Goal: Information Seeking & Learning: Learn about a topic

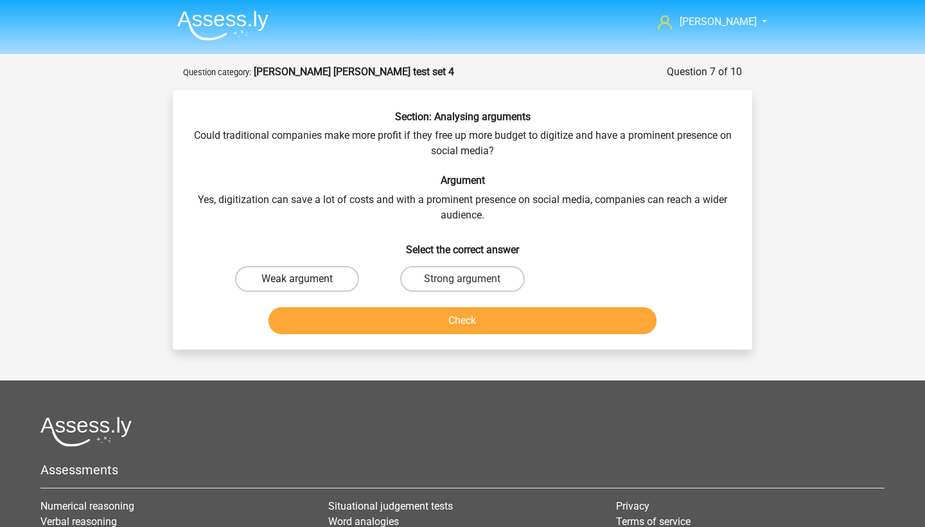
click at [285, 286] on label "Weak argument" at bounding box center [297, 279] width 124 height 26
click at [297, 286] on input "Weak argument" at bounding box center [301, 283] width 8 height 8
radio input "true"
click at [358, 317] on button "Check" at bounding box center [462, 320] width 389 height 27
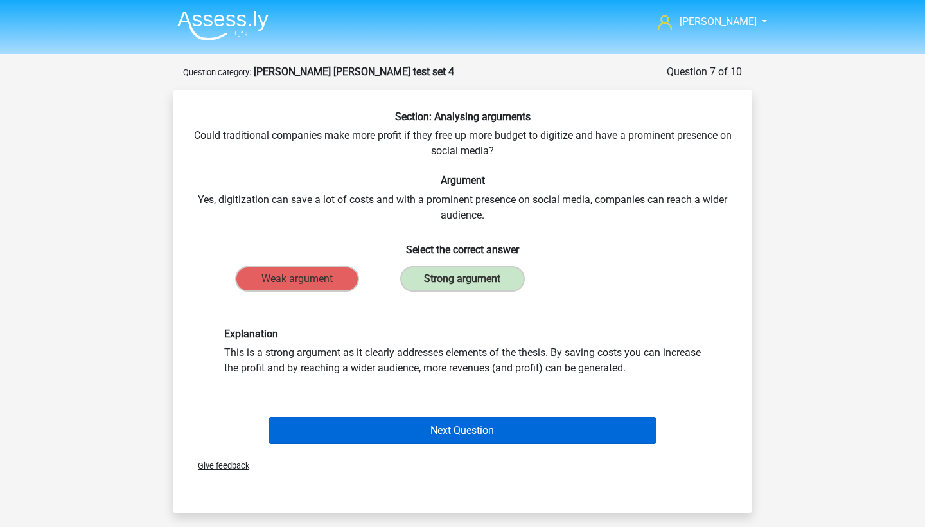
click at [401, 439] on button "Next Question" at bounding box center [462, 430] width 389 height 27
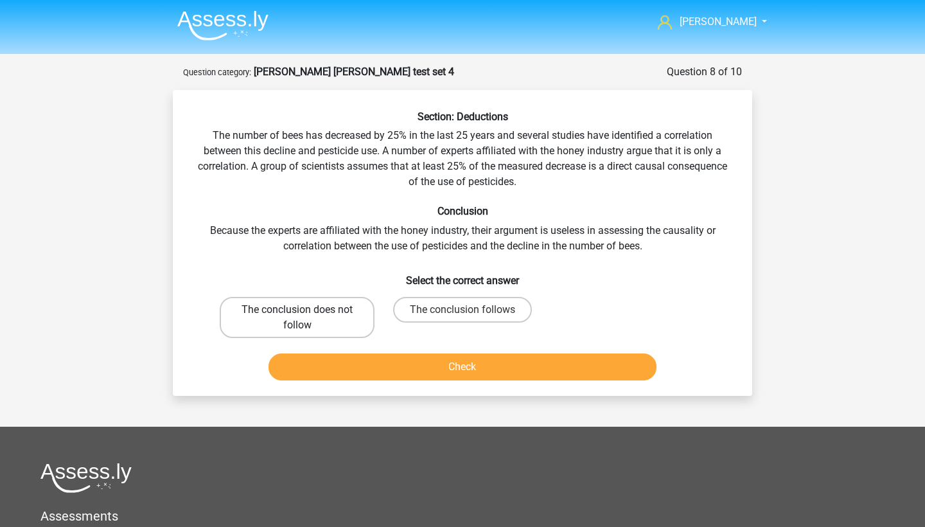
click at [348, 312] on label "The conclusion does not follow" at bounding box center [297, 317] width 155 height 41
click at [306, 312] on input "The conclusion does not follow" at bounding box center [301, 314] width 8 height 8
radio input "true"
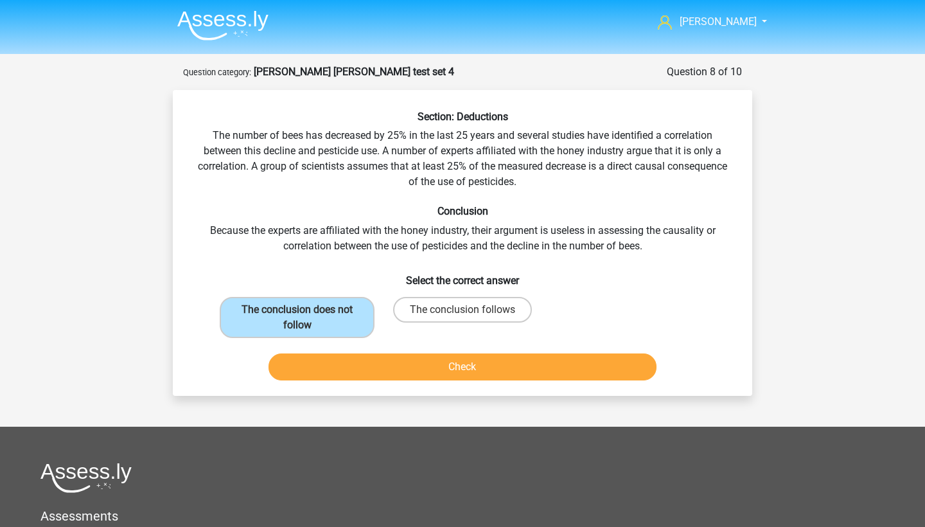
click at [390, 368] on button "Check" at bounding box center [462, 366] width 389 height 27
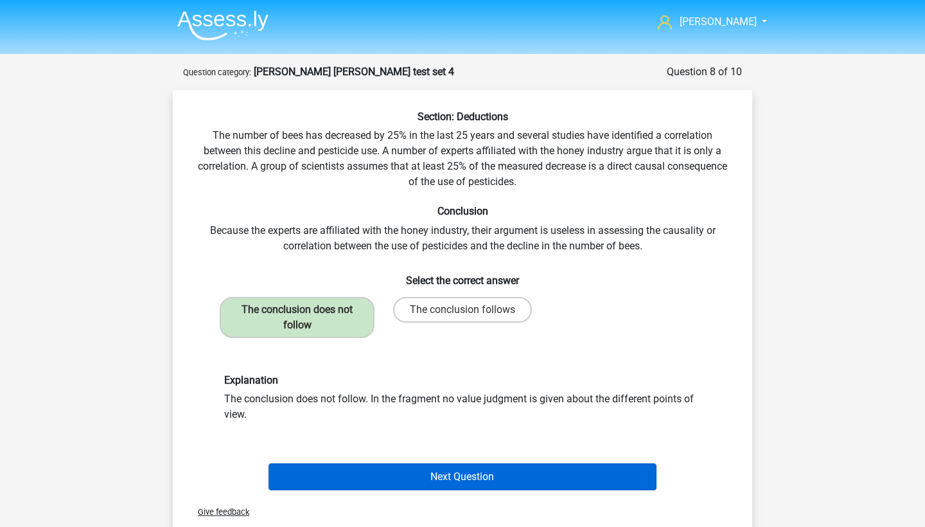
click at [418, 475] on button "Next Question" at bounding box center [462, 476] width 389 height 27
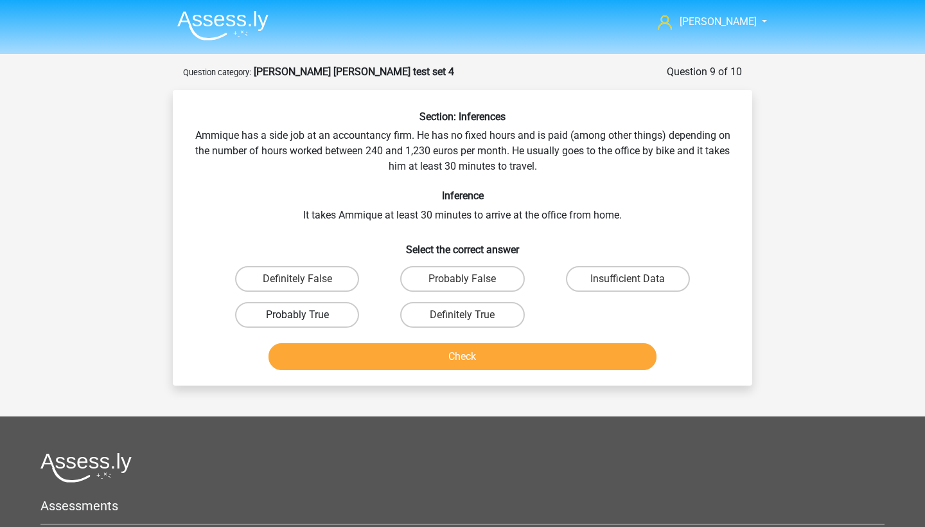
click at [344, 303] on label "Probably True" at bounding box center [297, 315] width 124 height 26
click at [306, 315] on input "Probably True" at bounding box center [301, 319] width 8 height 8
radio input "true"
click at [405, 364] on button "Check" at bounding box center [462, 356] width 389 height 27
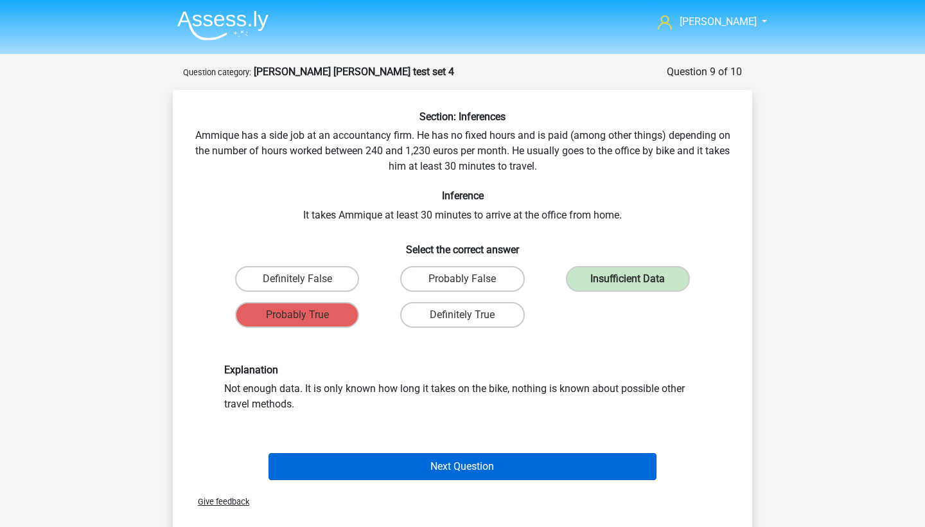
click at [515, 470] on button "Next Question" at bounding box center [462, 466] width 389 height 27
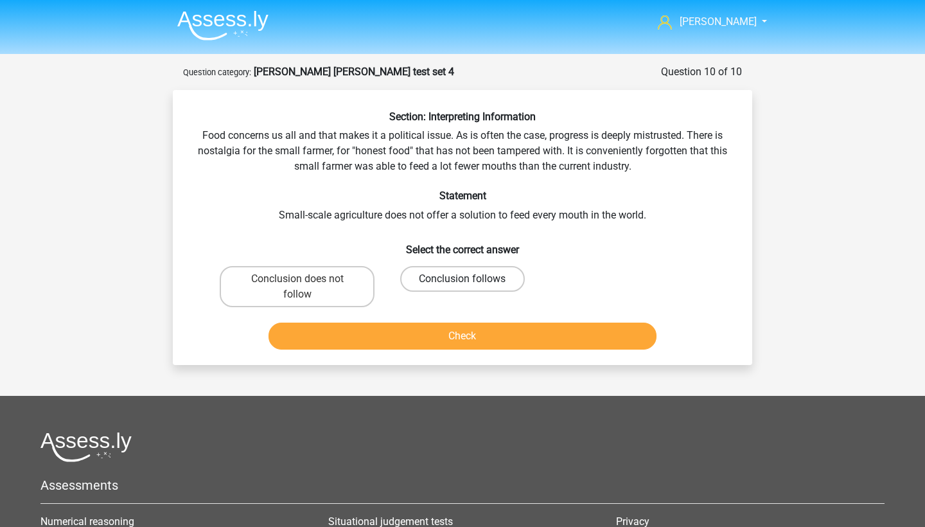
click at [478, 270] on label "Conclusion follows" at bounding box center [462, 279] width 124 height 26
click at [471, 279] on input "Conclusion follows" at bounding box center [466, 283] width 8 height 8
radio input "true"
click at [453, 345] on button "Check" at bounding box center [462, 335] width 389 height 27
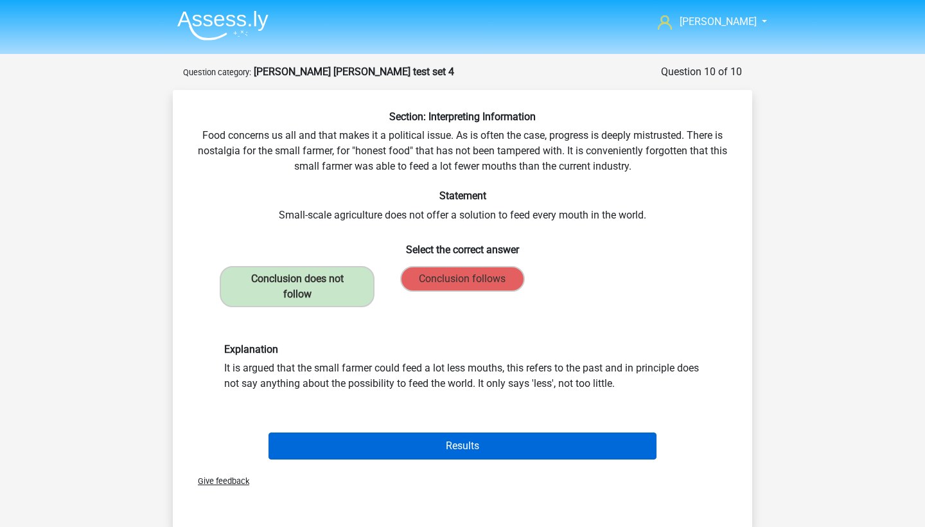
click at [448, 443] on button "Results" at bounding box center [462, 445] width 389 height 27
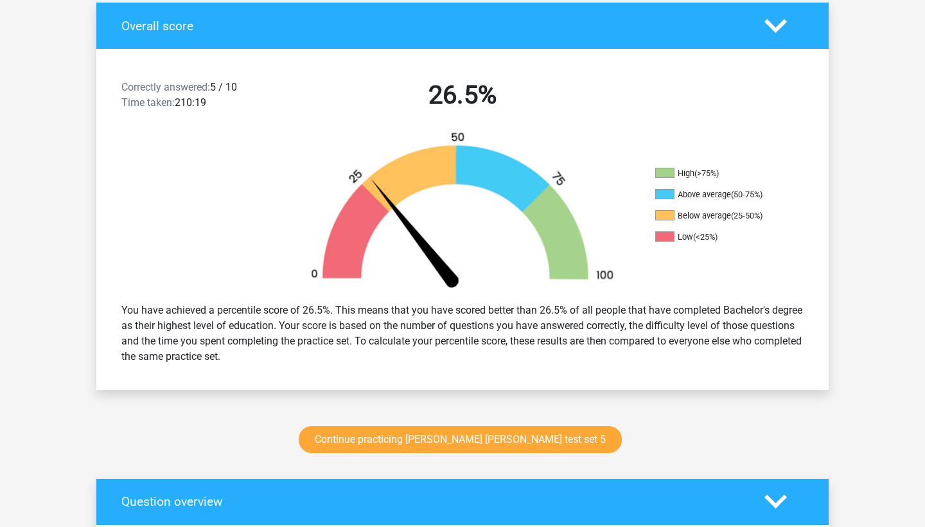
scroll to position [304, 0]
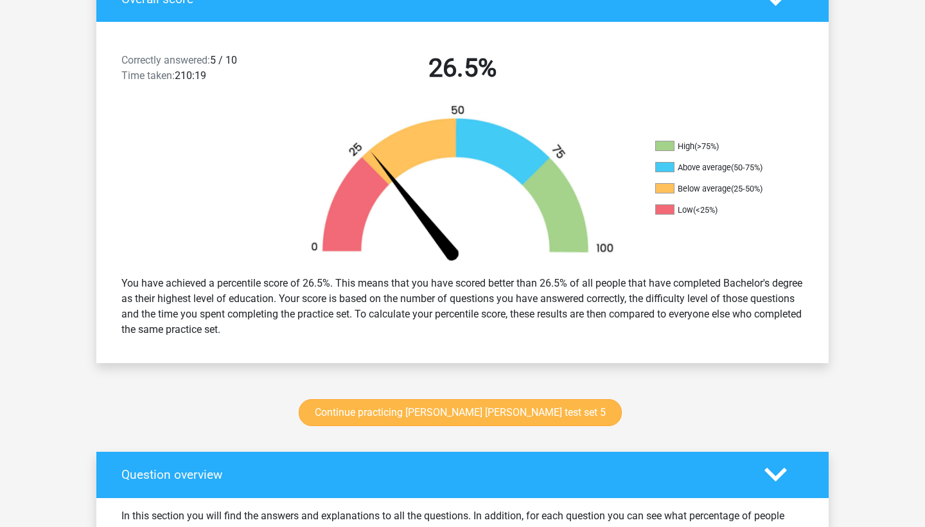
click at [480, 422] on link "Continue practicing [PERSON_NAME] [PERSON_NAME] test set 5" at bounding box center [460, 412] width 323 height 27
